Goal: Task Accomplishment & Management: Complete application form

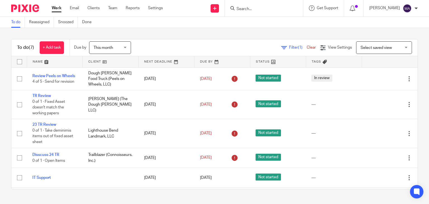
scroll to position [42, 0]
click at [219, 9] on link at bounding box center [215, 8] width 8 height 8
click at [219, 35] on link "Create task" at bounding box center [219, 34] width 39 height 8
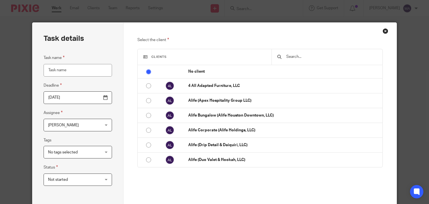
click at [77, 73] on input "Task name" at bounding box center [78, 70] width 68 height 13
type input "2024 TR"
click at [86, 180] on span "Not started" at bounding box center [73, 180] width 51 height 12
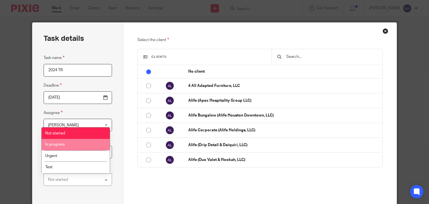
click at [78, 143] on li "In progress" at bounding box center [76, 144] width 68 height 11
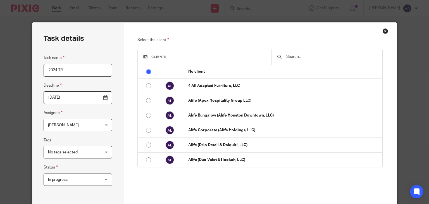
click at [288, 55] on input "text" at bounding box center [331, 57] width 91 height 6
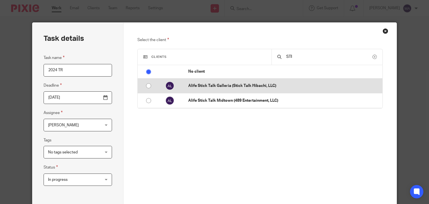
type input "STI"
click at [294, 88] on p "Alife Stick Talk Galleria (Stick Talk Hibachi, LLC)" at bounding box center [283, 86] width 191 height 6
radio input "false"
radio input "true"
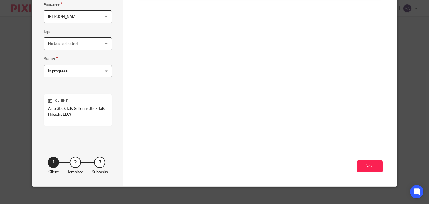
scroll to position [112, 0]
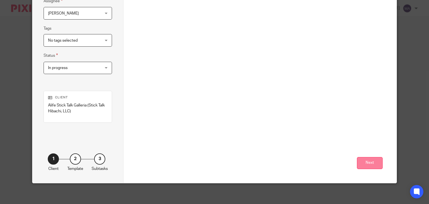
click at [367, 161] on button "Next" at bounding box center [370, 163] width 26 height 12
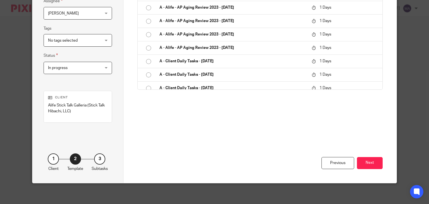
scroll to position [0, 0]
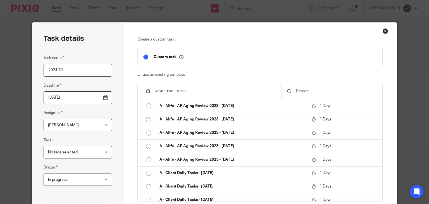
click at [344, 95] on div at bounding box center [331, 91] width 101 height 16
click at [345, 89] on input "text" at bounding box center [335, 91] width 81 height 6
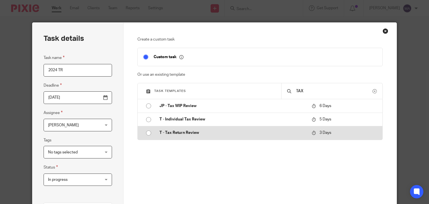
type input "TAX"
click at [284, 132] on p "T - Tax Return Review" at bounding box center [232, 133] width 147 height 6
type input "2025-08-27"
checkbox input "false"
radio input "true"
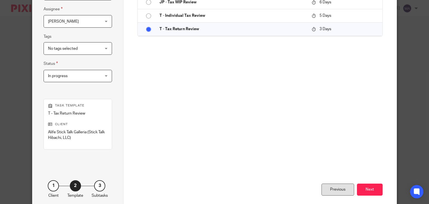
scroll to position [112, 0]
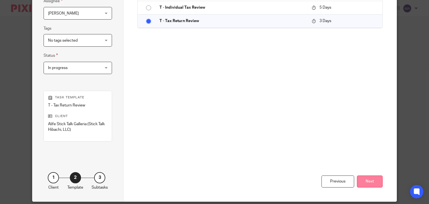
click at [364, 181] on button "Next" at bounding box center [370, 181] width 26 height 12
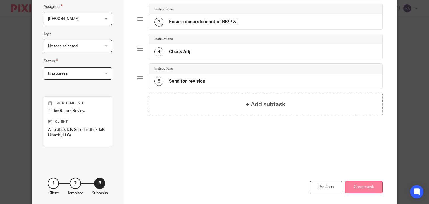
scroll to position [131, 0]
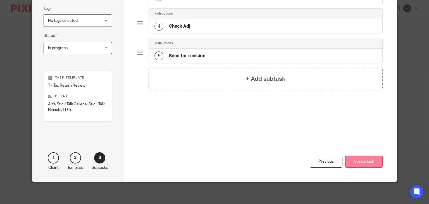
click at [372, 163] on button "Create task" at bounding box center [363, 162] width 37 height 12
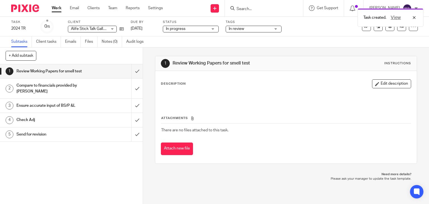
click at [56, 7] on link "Work" at bounding box center [57, 8] width 10 height 6
